Goal: Task Accomplishment & Management: Manage account settings

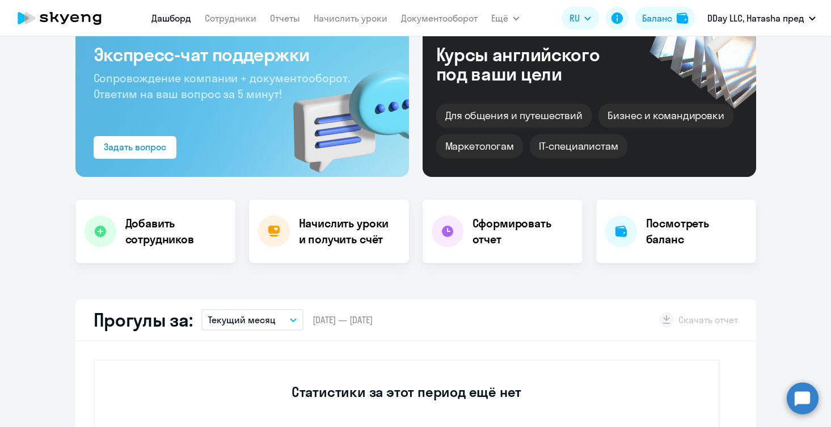
select select "30"
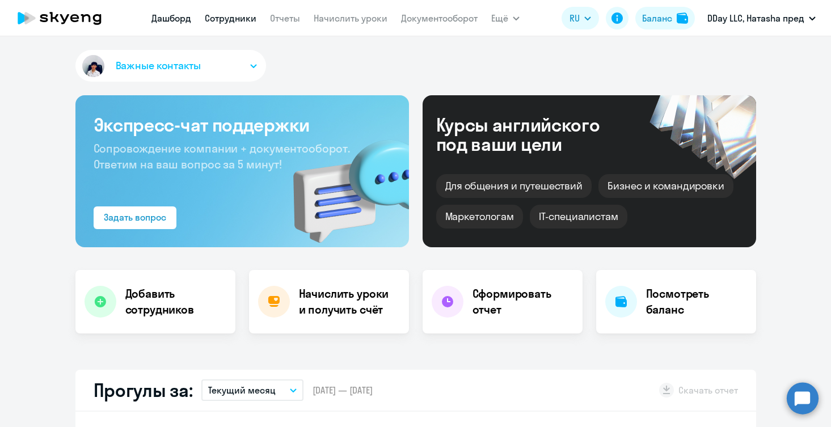
click at [237, 23] on link "Сотрудники" at bounding box center [231, 17] width 52 height 11
select select "30"
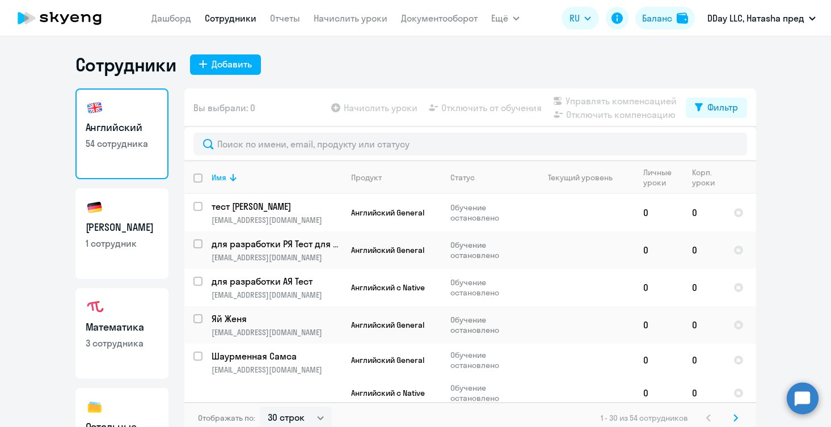
click at [145, 222] on h3 "[PERSON_NAME]" at bounding box center [122, 227] width 73 height 15
select select "30"
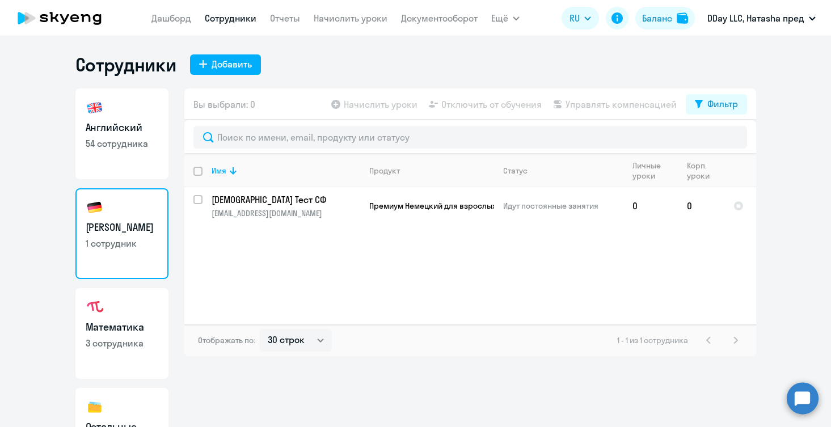
click at [130, 326] on h3 "Математика" at bounding box center [122, 327] width 73 height 15
select select "30"
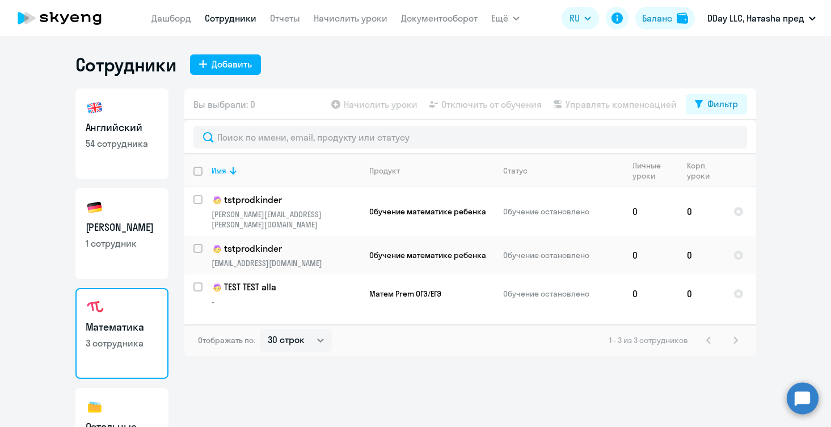
click at [117, 240] on p "1 сотрудник" at bounding box center [122, 243] width 73 height 12
select select "30"
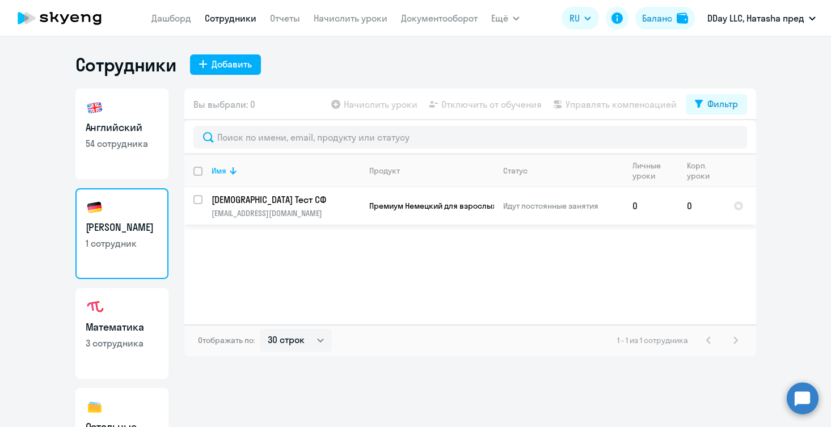
click at [197, 202] on input "select row 42317656" at bounding box center [204, 206] width 23 height 23
checkbox input "true"
click at [384, 102] on span "Начислить уроки" at bounding box center [381, 105] width 74 height 14
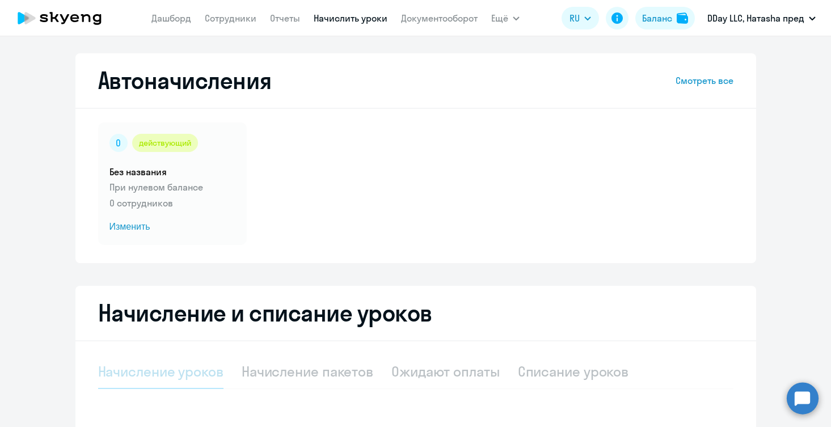
select select "10"
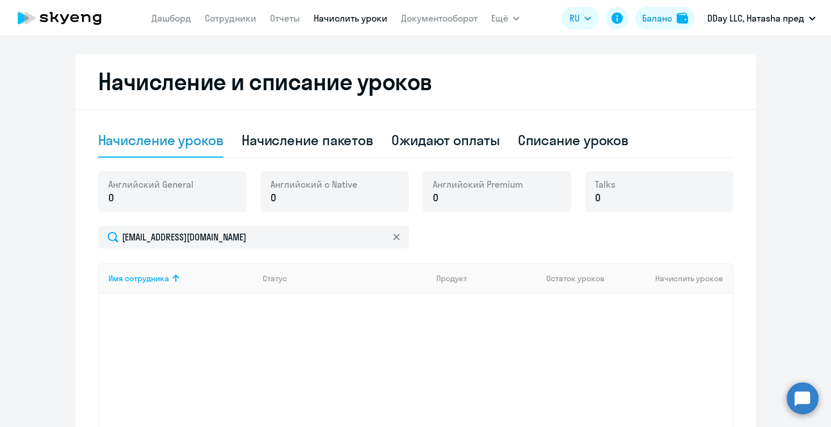
scroll to position [232, 0]
